Goal: Check status: Check status

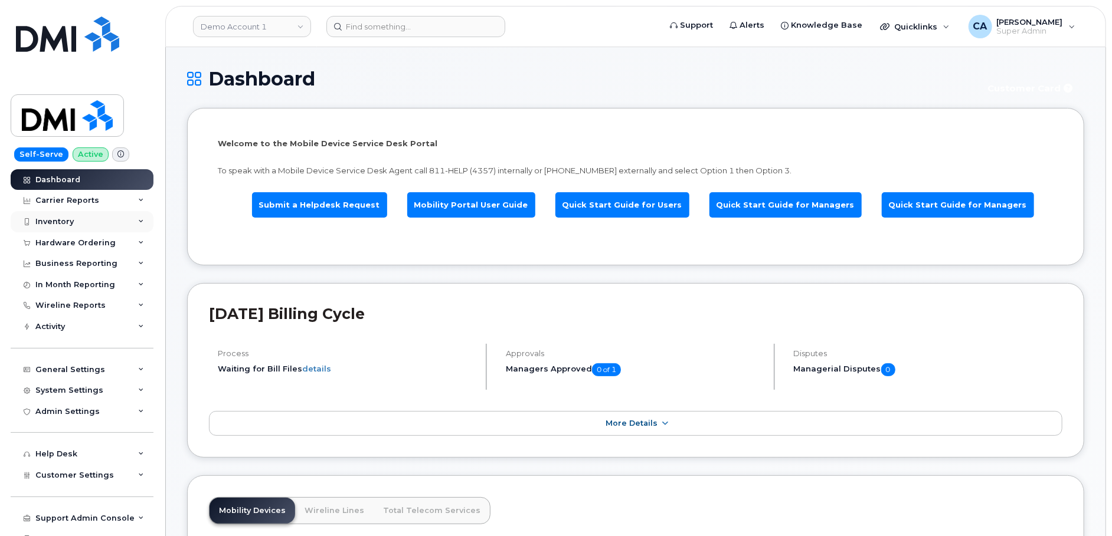
click at [62, 217] on div "Inventory" at bounding box center [54, 221] width 38 height 9
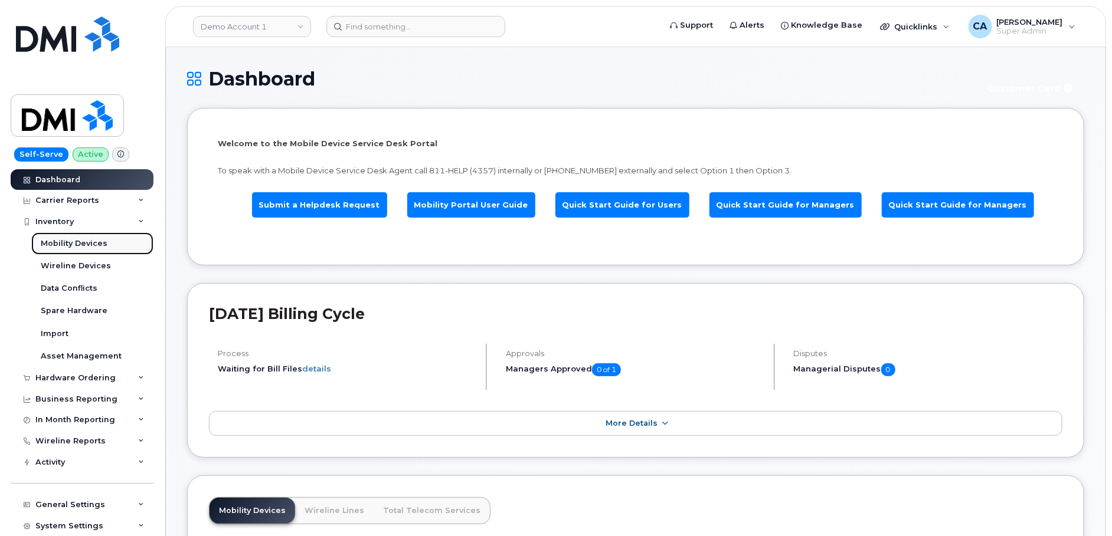
click at [54, 243] on div "Mobility Devices" at bounding box center [74, 243] width 67 height 11
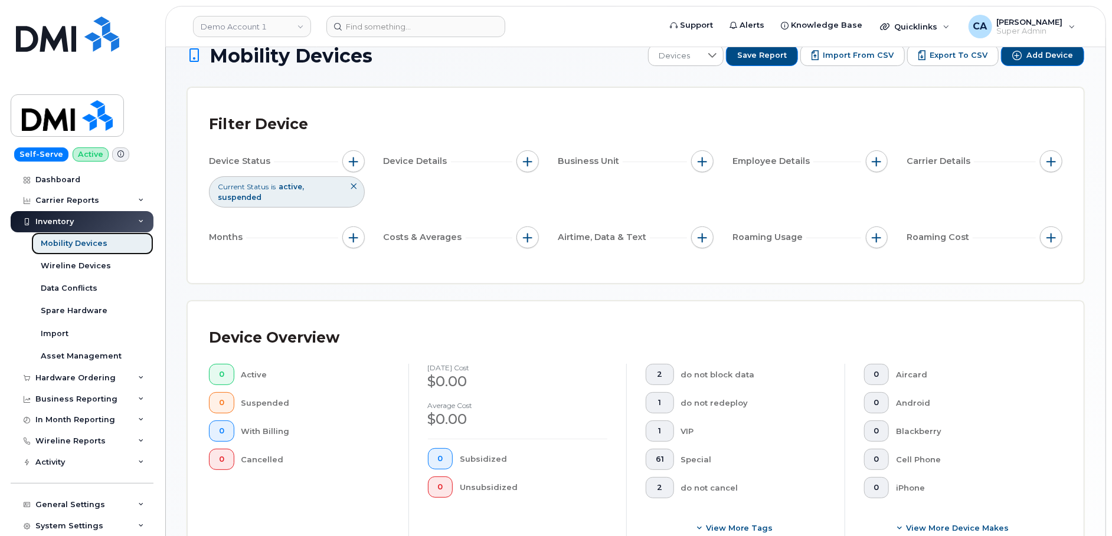
scroll to position [2, 0]
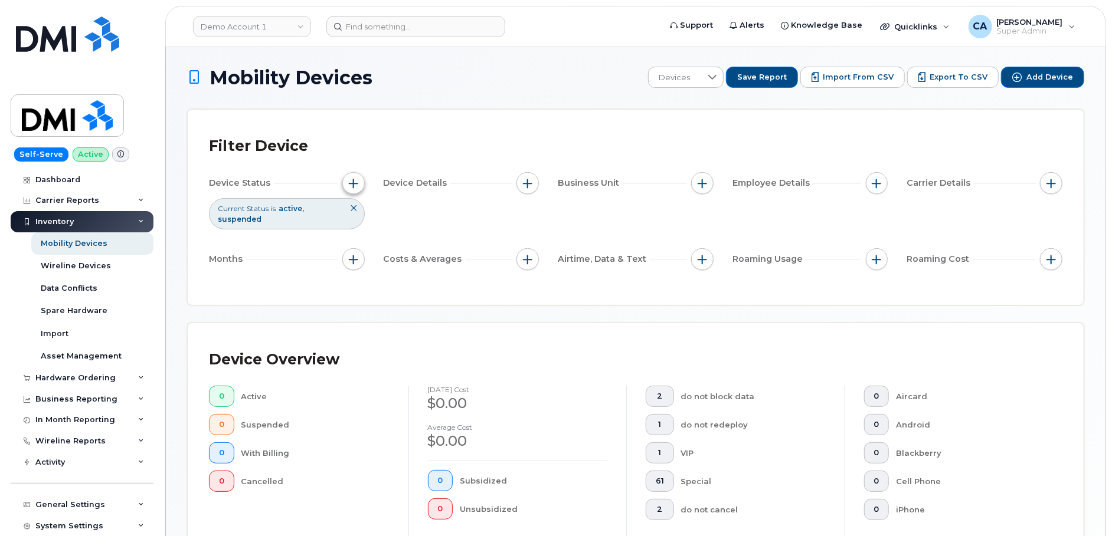
click at [349, 180] on span "button" at bounding box center [353, 183] width 9 height 9
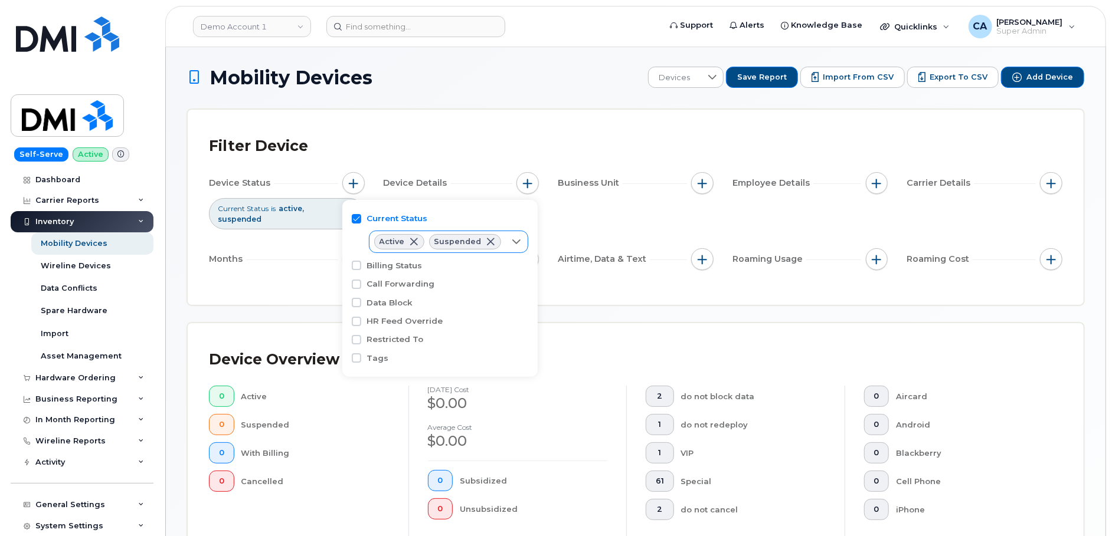
click at [513, 242] on icon at bounding box center [517, 242] width 8 height 5
click at [410, 313] on span "Cancelled" at bounding box center [412, 309] width 40 height 11
checkbox input "true"
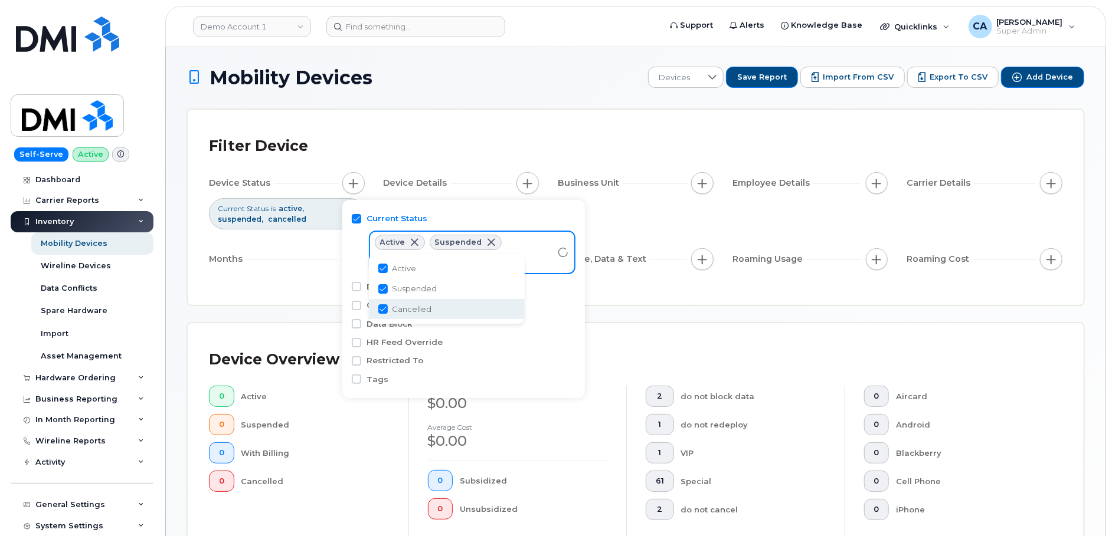
click at [643, 312] on div "Mobility Devices Devices Save Report Import from CSV Export to CSV Add Device F…" at bounding box center [635, 444] width 897 height 755
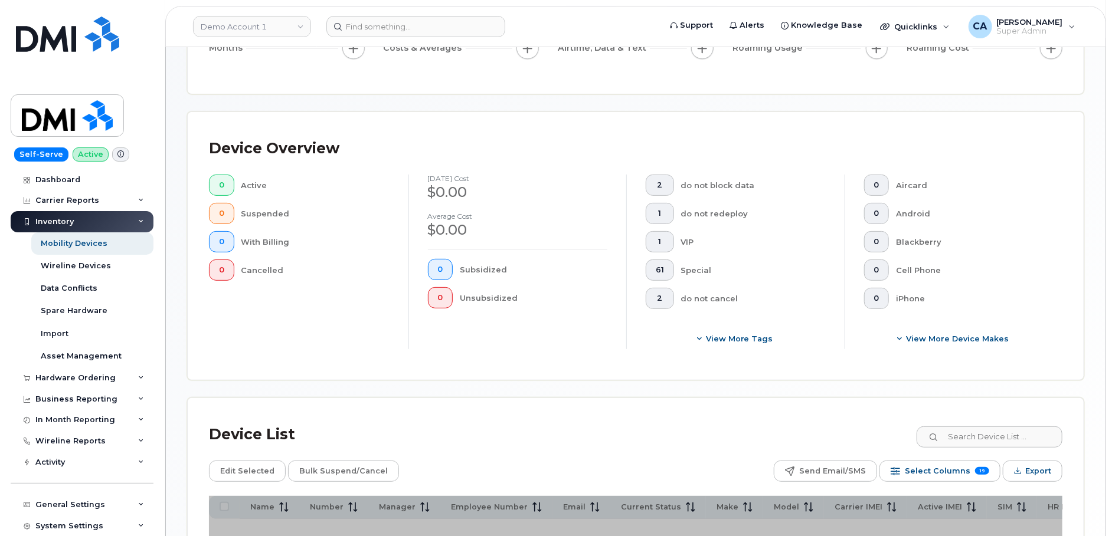
scroll to position [347, 0]
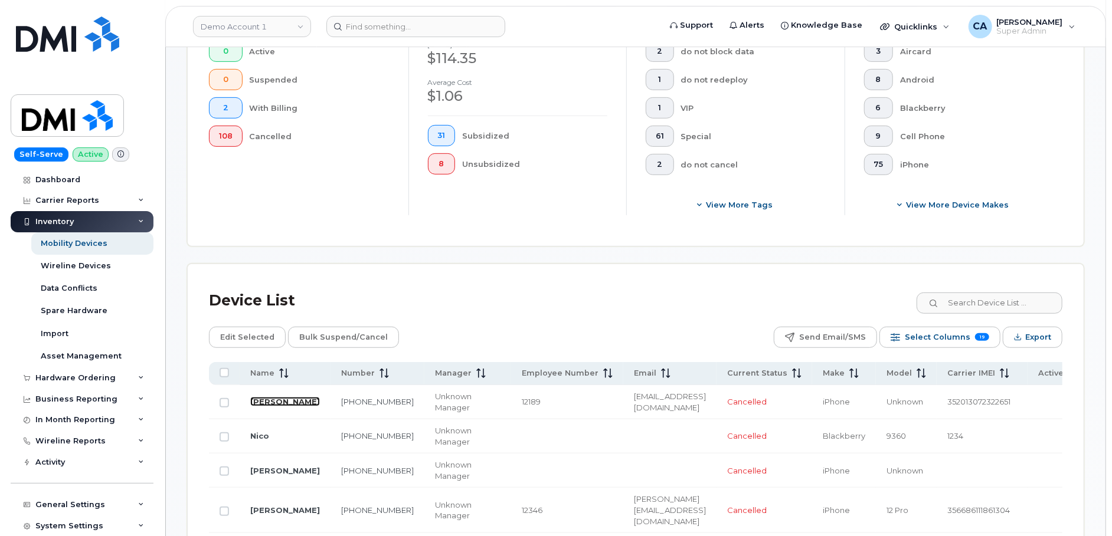
click at [256, 402] on link "[PERSON_NAME]" at bounding box center [285, 401] width 70 height 9
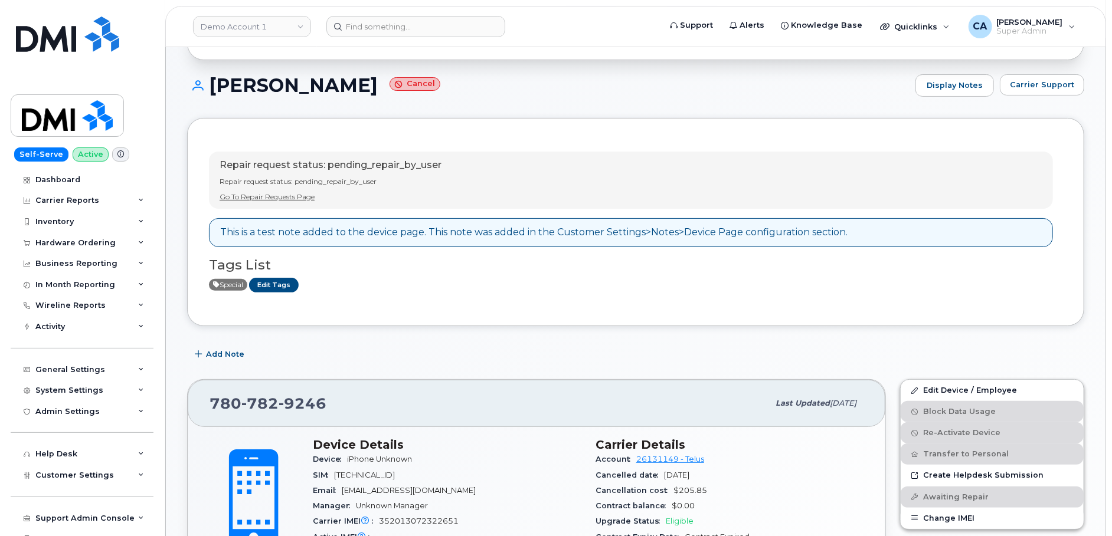
scroll to position [95, 0]
